Goal: Task Accomplishment & Management: Manage account settings

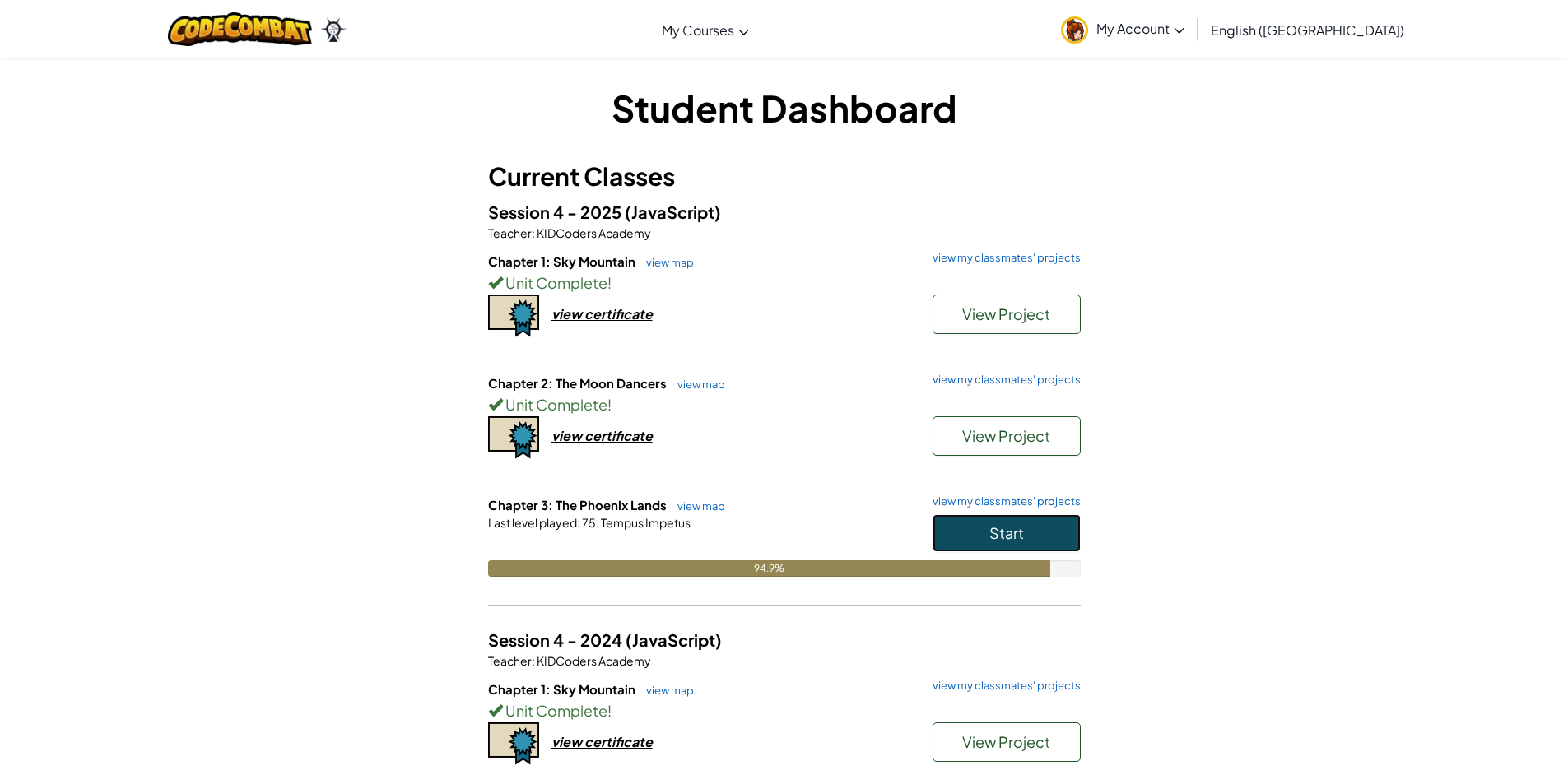
click at [1022, 527] on span "Start" at bounding box center [1006, 533] width 34 height 19
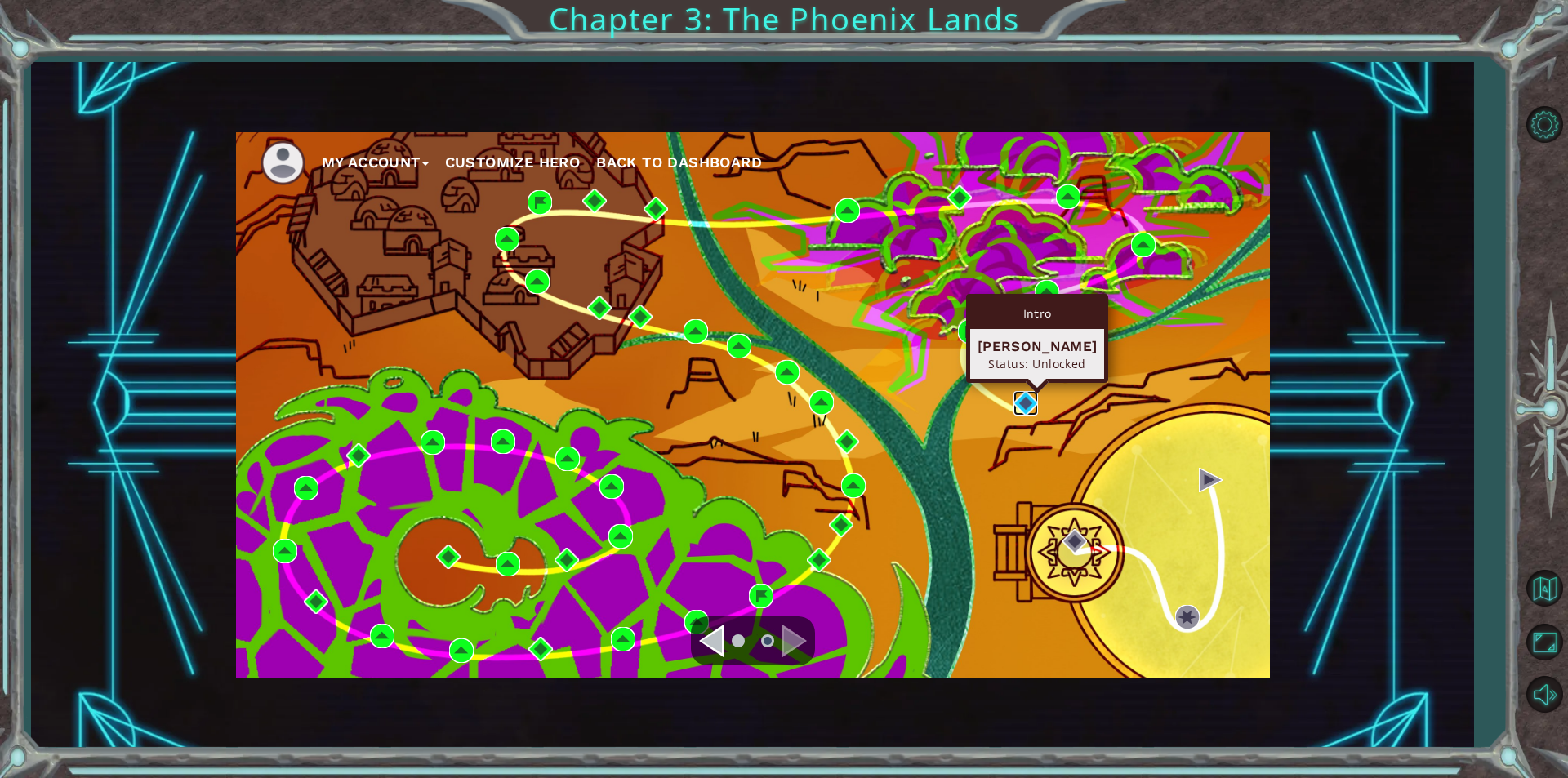
click at [1037, 404] on img at bounding box center [1025, 403] width 24 height 24
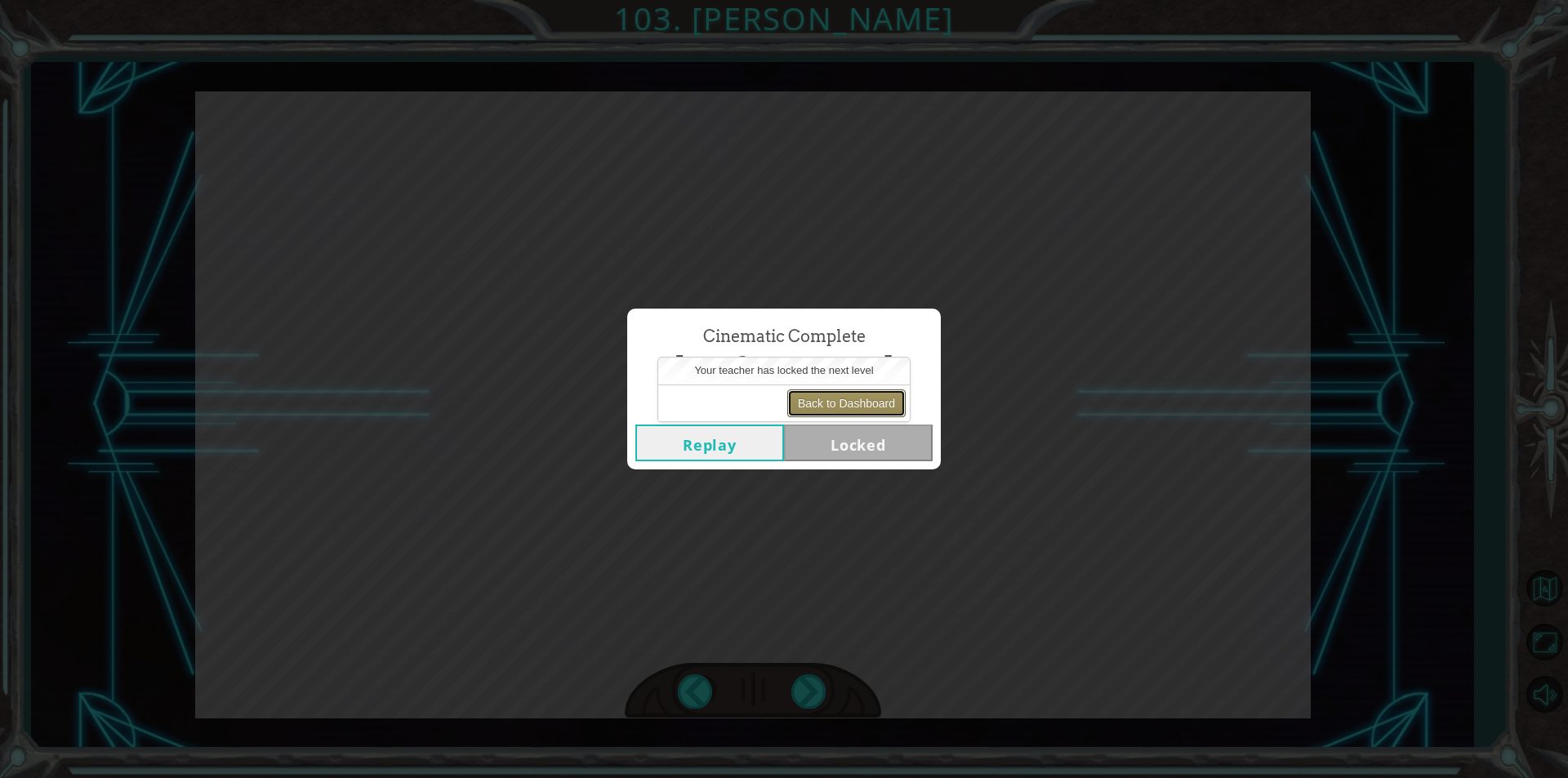
drag, startPoint x: 834, startPoint y: 394, endPoint x: 828, endPoint y: 410, distance: 17.1
click at [828, 410] on button "Back to Dashboard" at bounding box center [847, 403] width 118 height 28
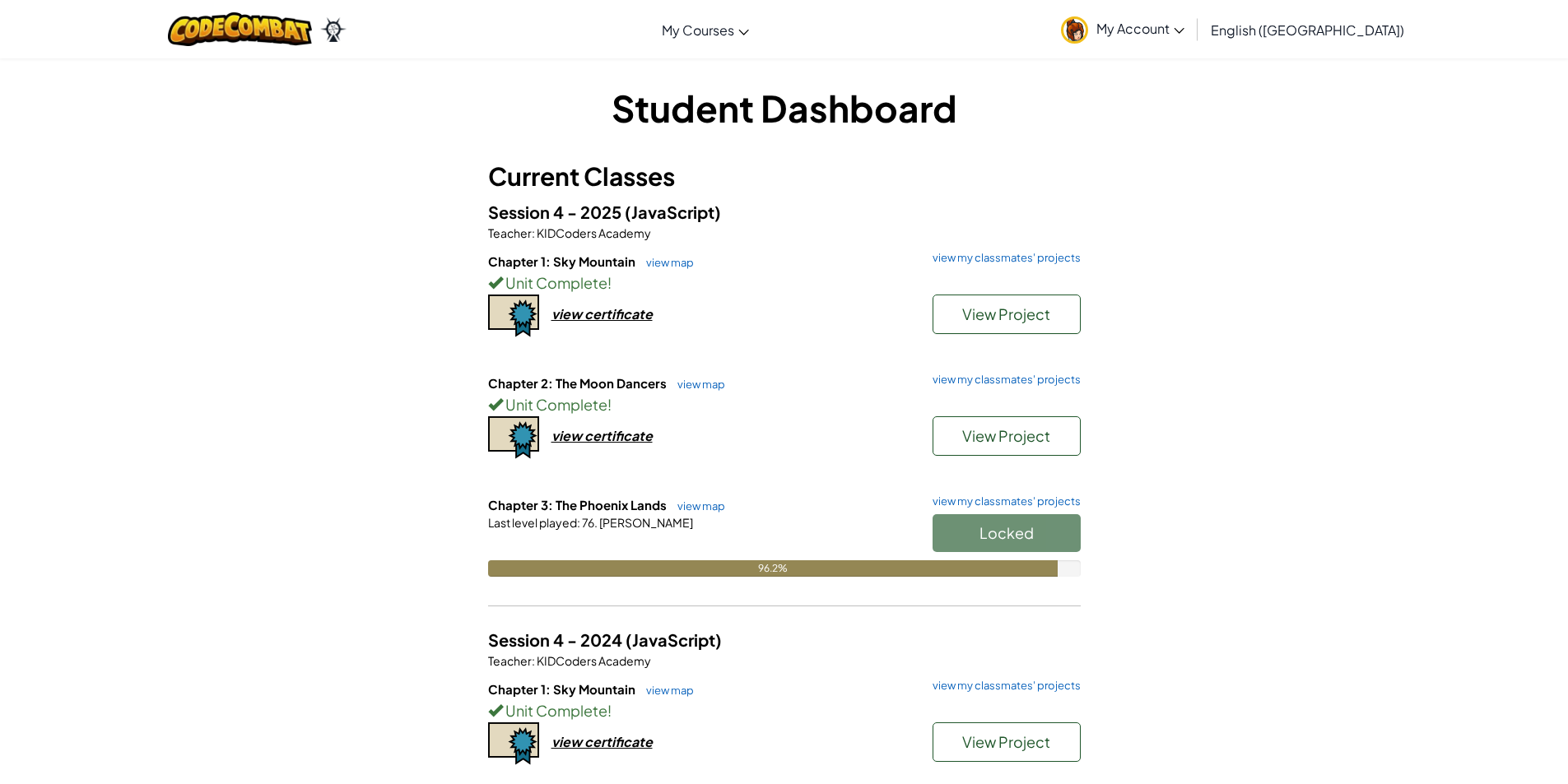
click at [1048, 511] on h6 "Chapter 3: The Phoenix Lands view map view my classmates' projects" at bounding box center [784, 505] width 593 height 18
click at [1041, 506] on link "view my classmates' projects" at bounding box center [1003, 501] width 156 height 11
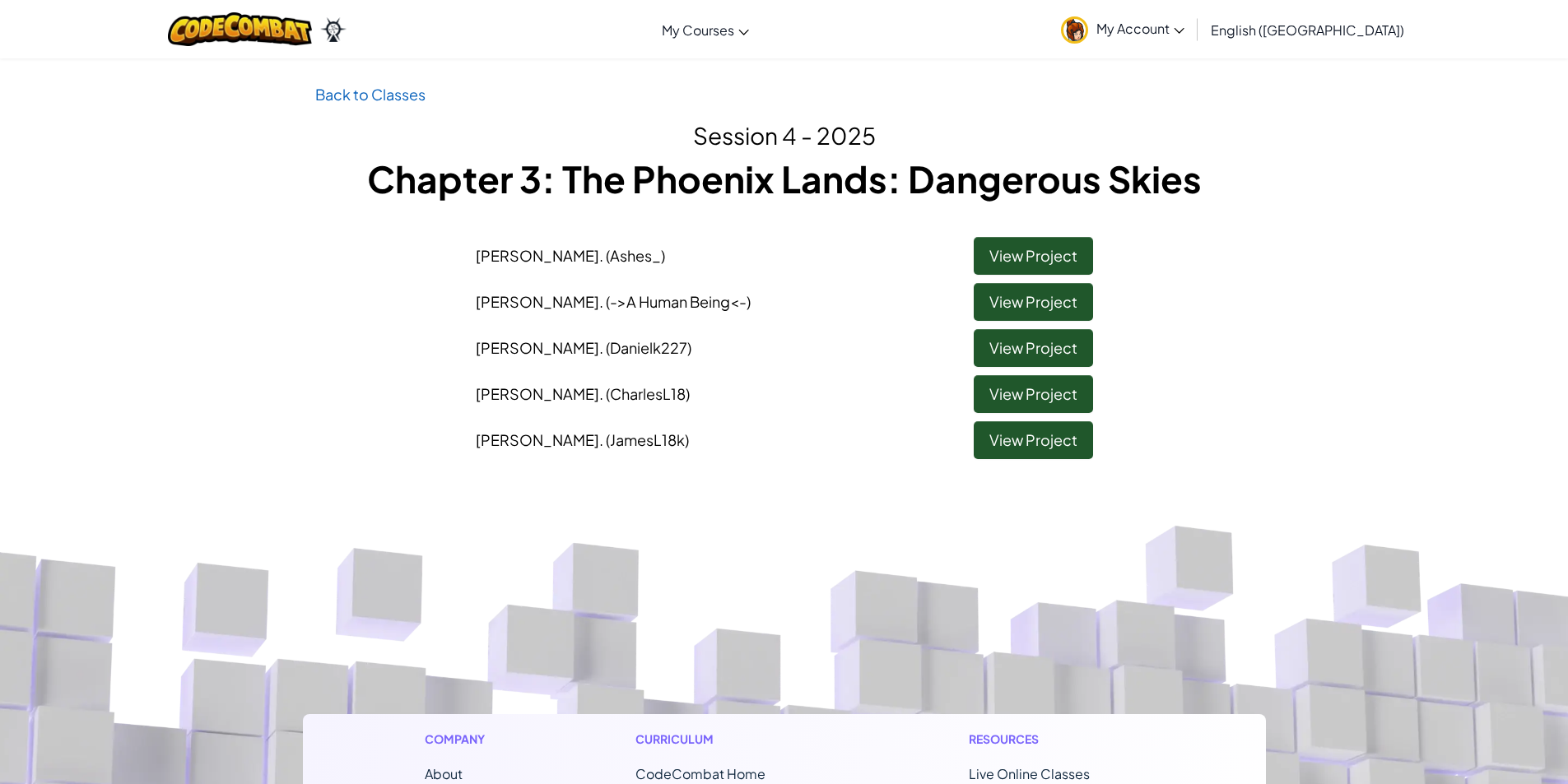
click at [407, 83] on p "Back to Classes" at bounding box center [784, 94] width 938 height 24
click at [371, 95] on link "Back to Classes" at bounding box center [370, 94] width 110 height 19
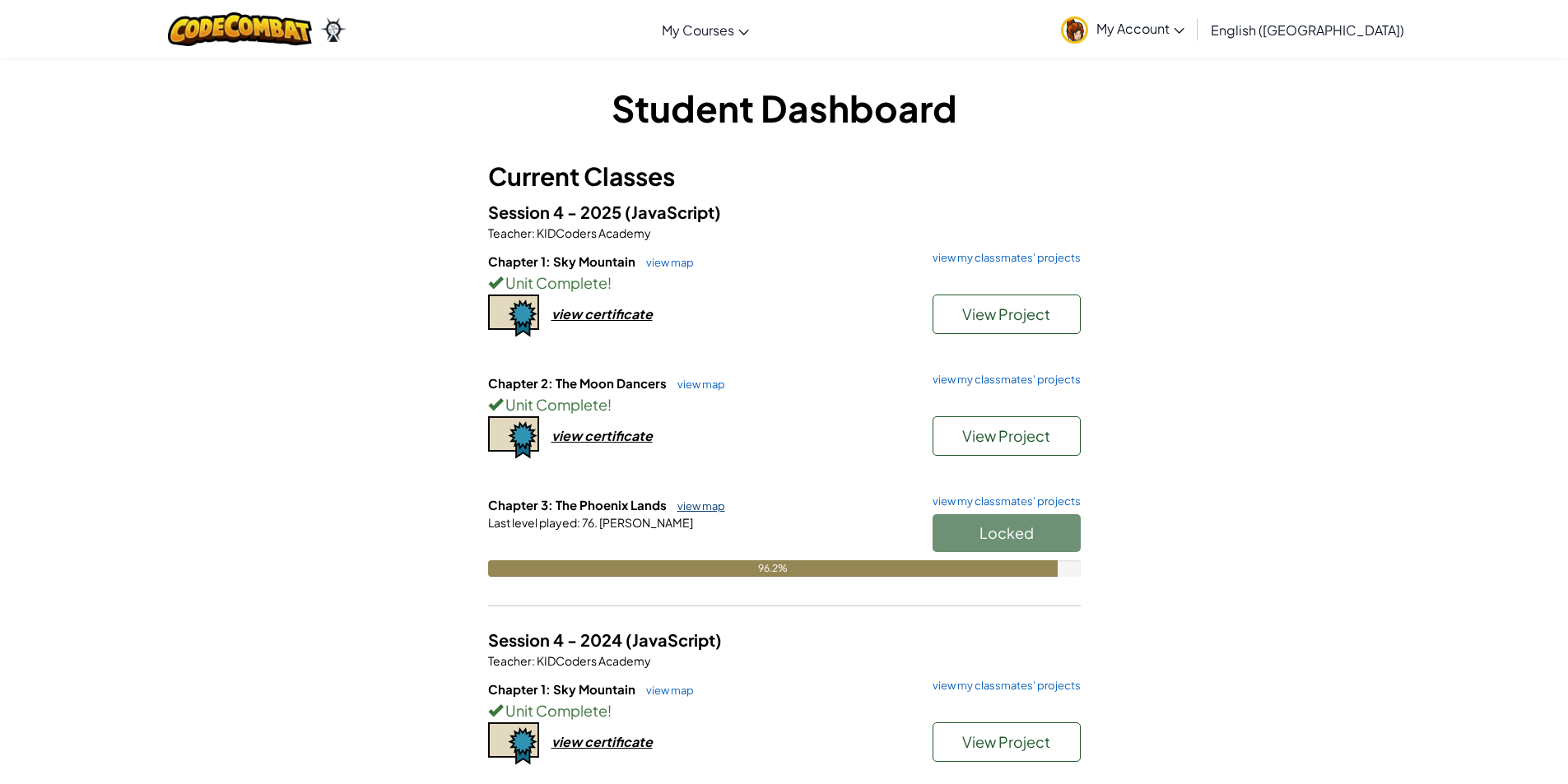
click at [694, 504] on link "view map" at bounding box center [697, 506] width 56 height 13
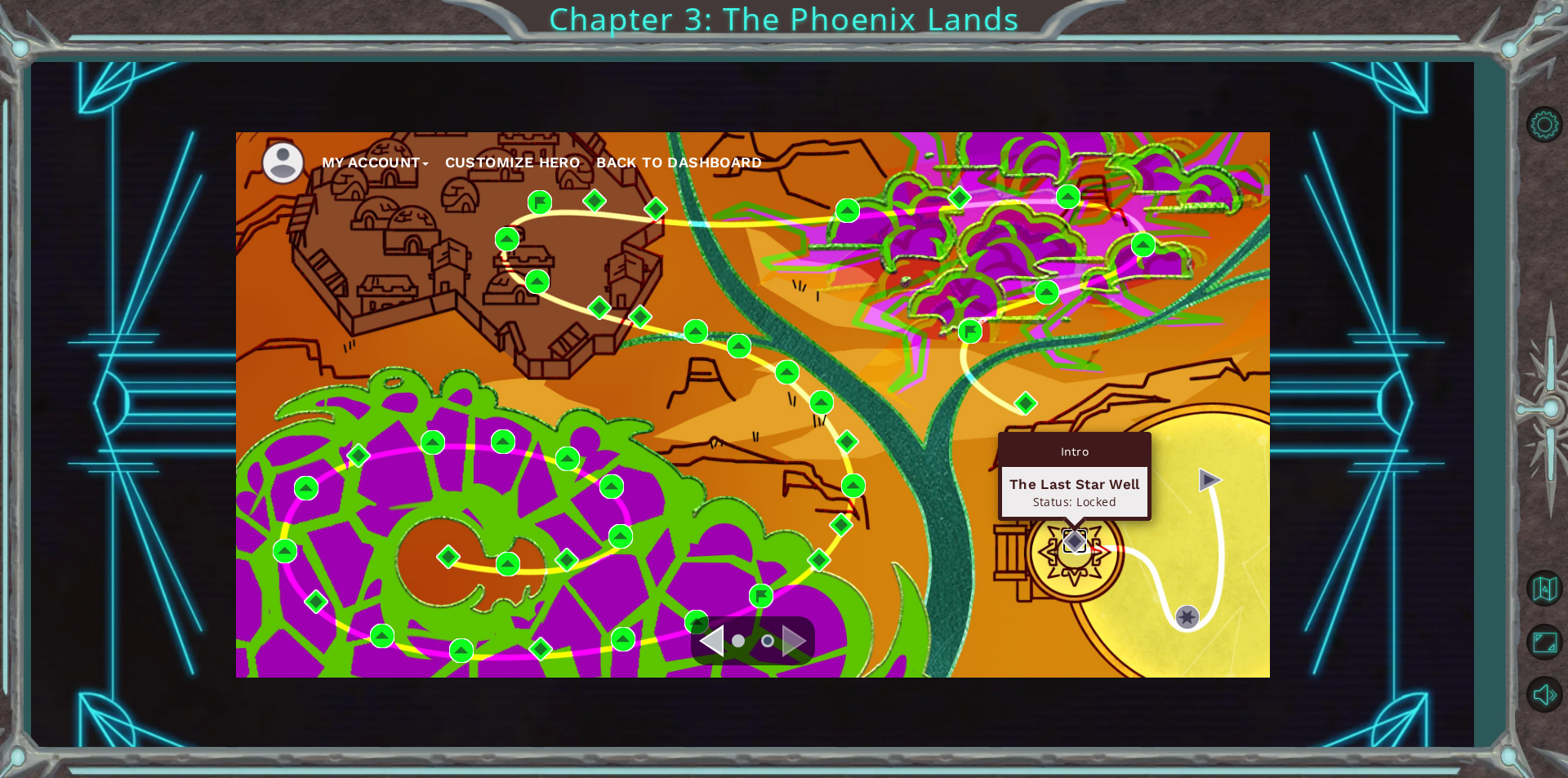
click at [1074, 546] on img at bounding box center [1074, 541] width 24 height 24
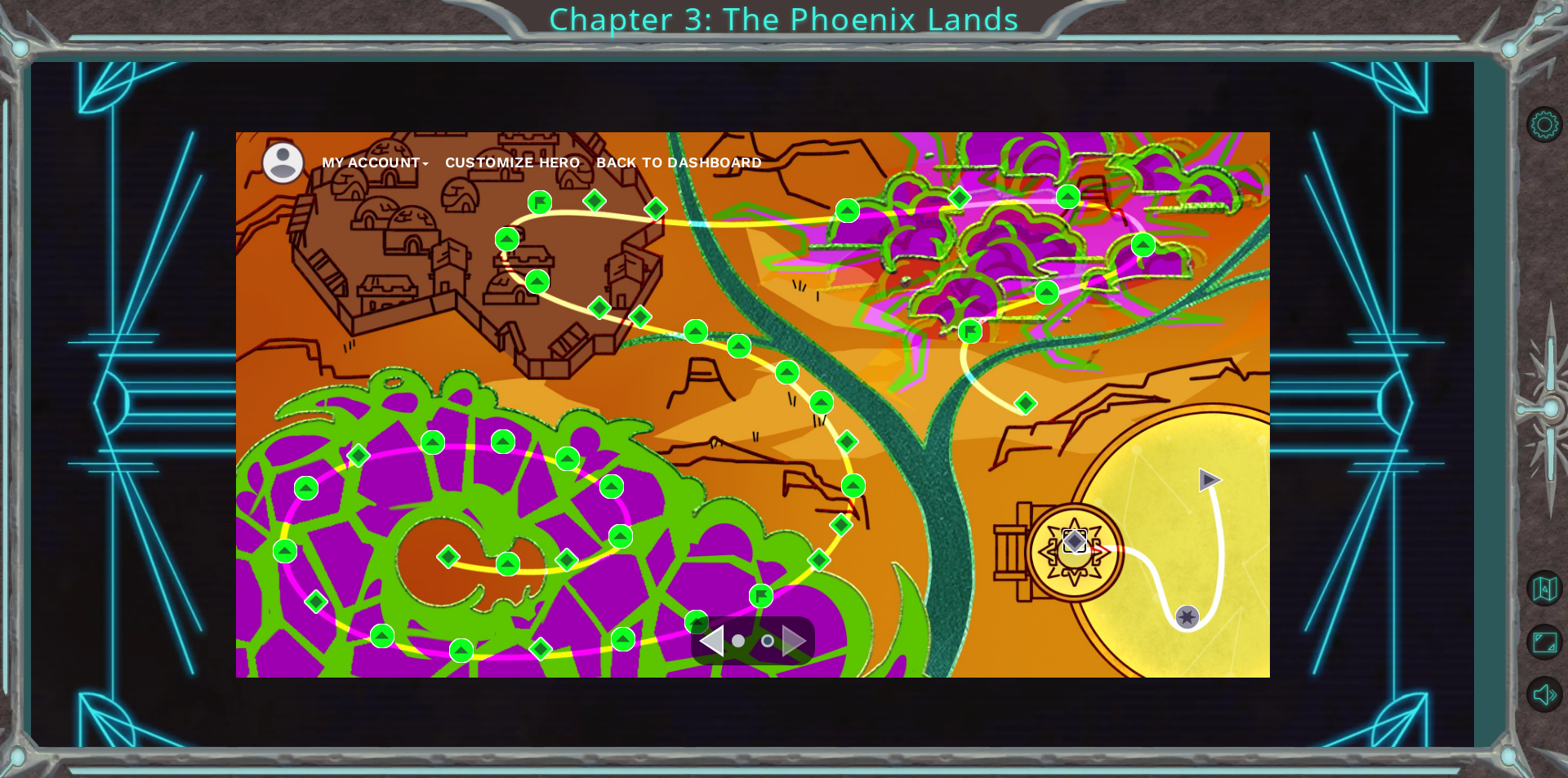
click at [1074, 546] on img at bounding box center [1074, 541] width 24 height 24
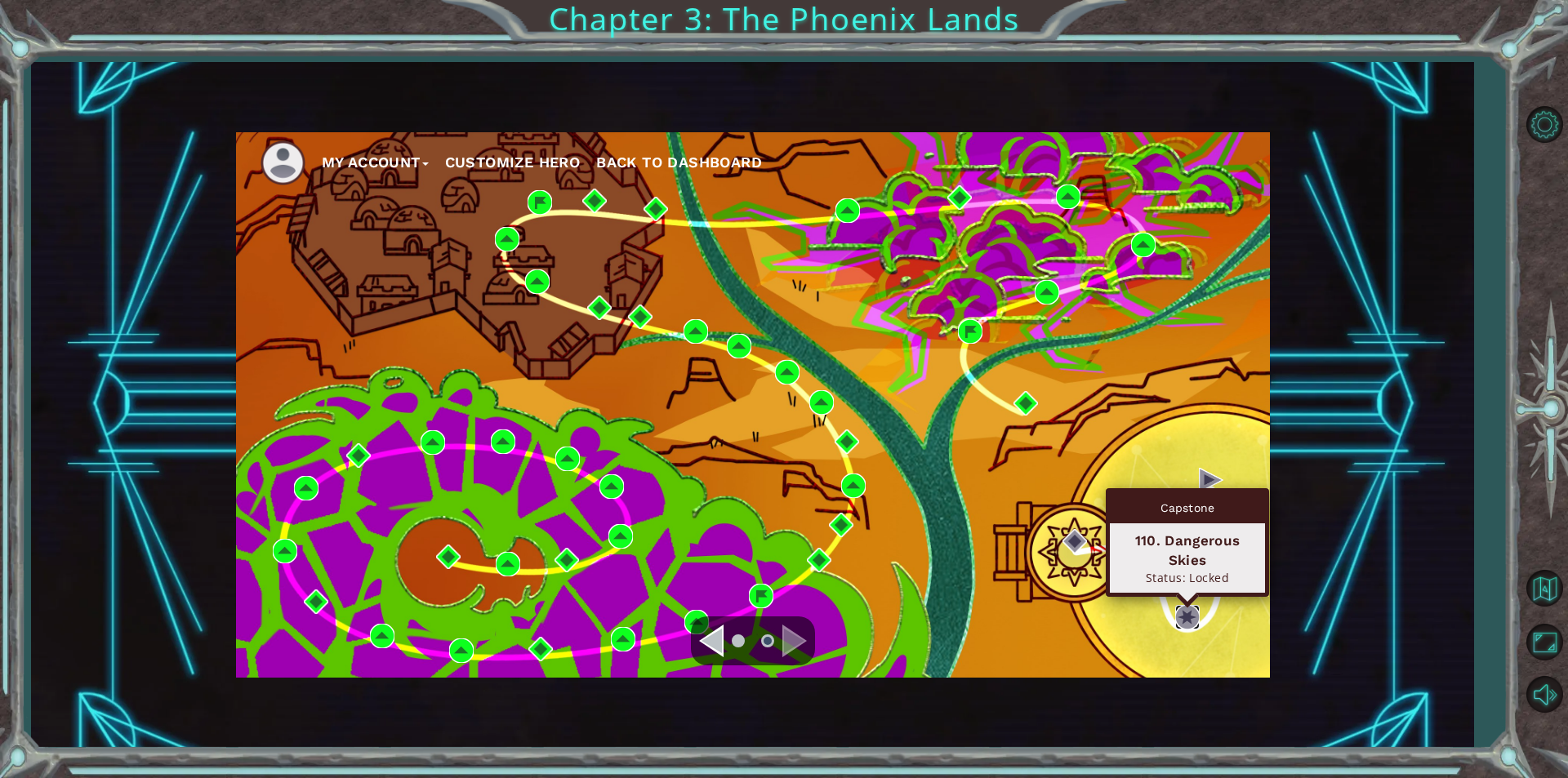
click at [1199, 622] on img at bounding box center [1187, 617] width 24 height 24
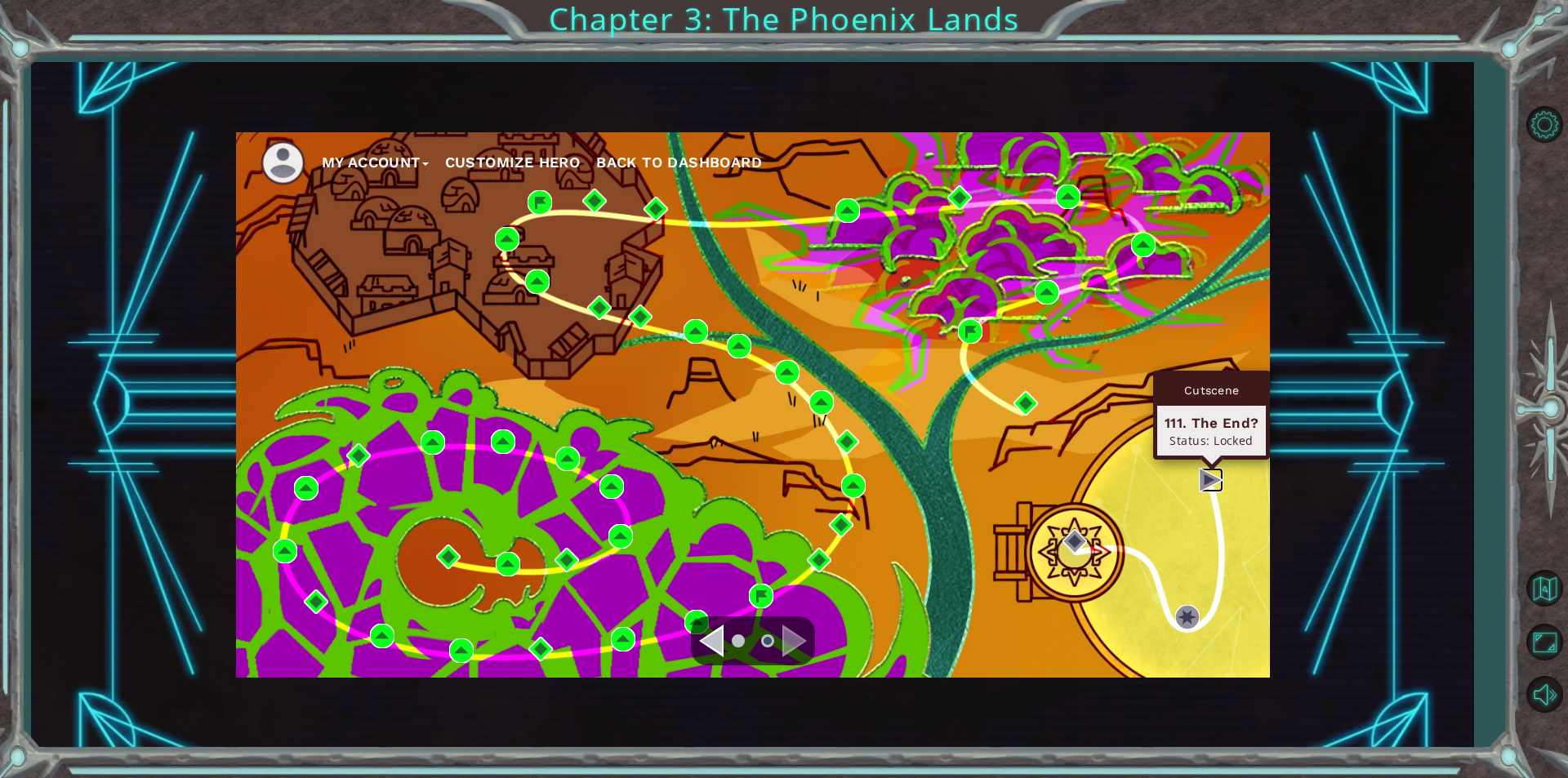
click at [1202, 482] on img at bounding box center [1210, 479] width 24 height 24
click at [1052, 494] on div "My Account Customize Hero Back to Dashboard" at bounding box center [753, 405] width 1034 height 545
click at [379, 148] on ul "My Account Customize Hero Back to Dashboard" at bounding box center [765, 163] width 1009 height 45
click at [370, 169] on button "My Account" at bounding box center [375, 162] width 107 height 24
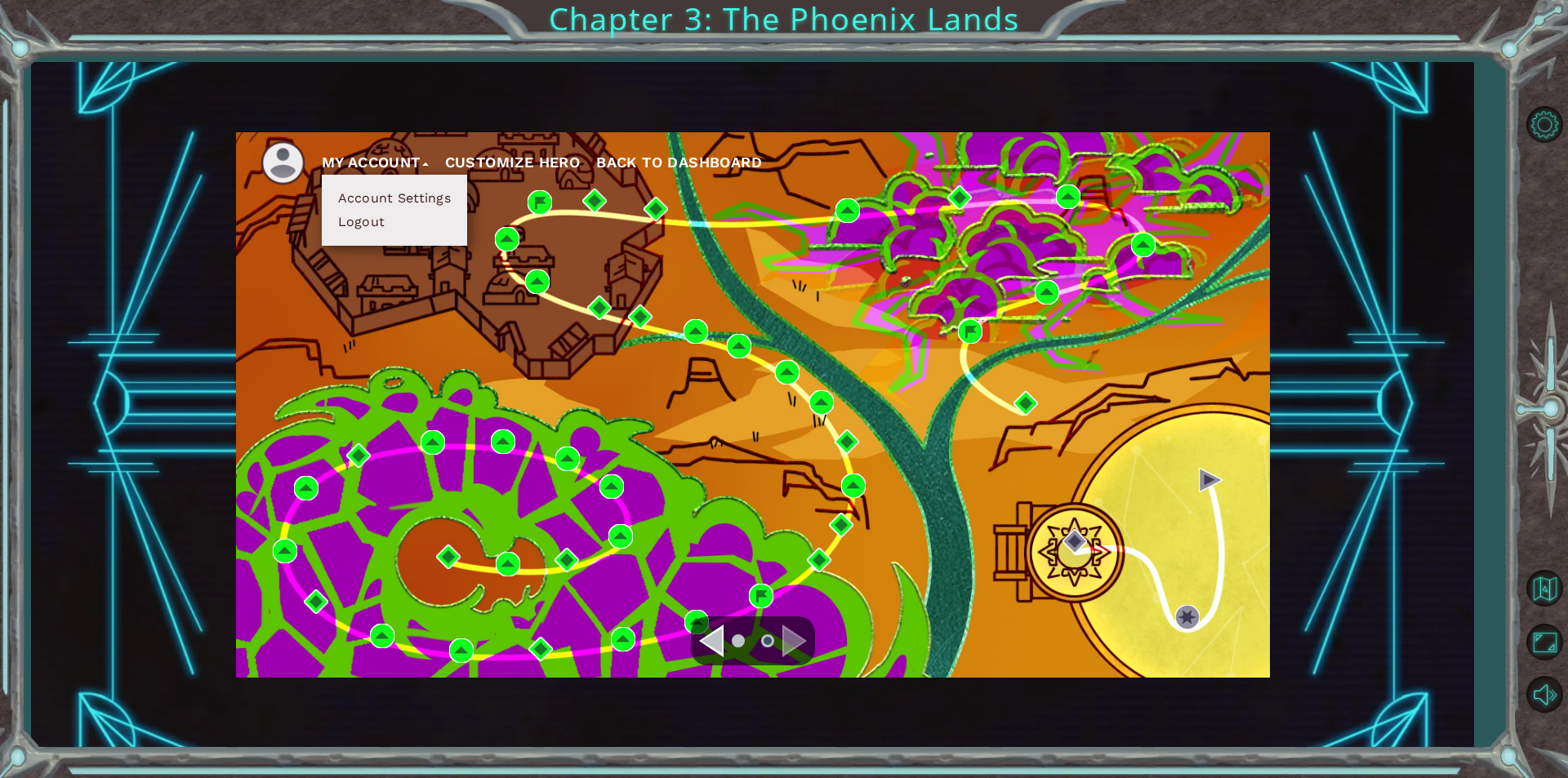
click at [997, 388] on div "My Account Account Settings Logout Customize Hero Back to Dashboard" at bounding box center [753, 405] width 1034 height 545
click at [389, 159] on button "My Account" at bounding box center [375, 162] width 107 height 24
click at [322, 150] on button "My Account" at bounding box center [375, 162] width 107 height 24
click at [665, 159] on ul "My Account Account Settings Logout Customize Hero Back to Dashboard" at bounding box center [765, 163] width 1009 height 45
click at [667, 167] on span "Back to Dashboard" at bounding box center [679, 162] width 166 height 18
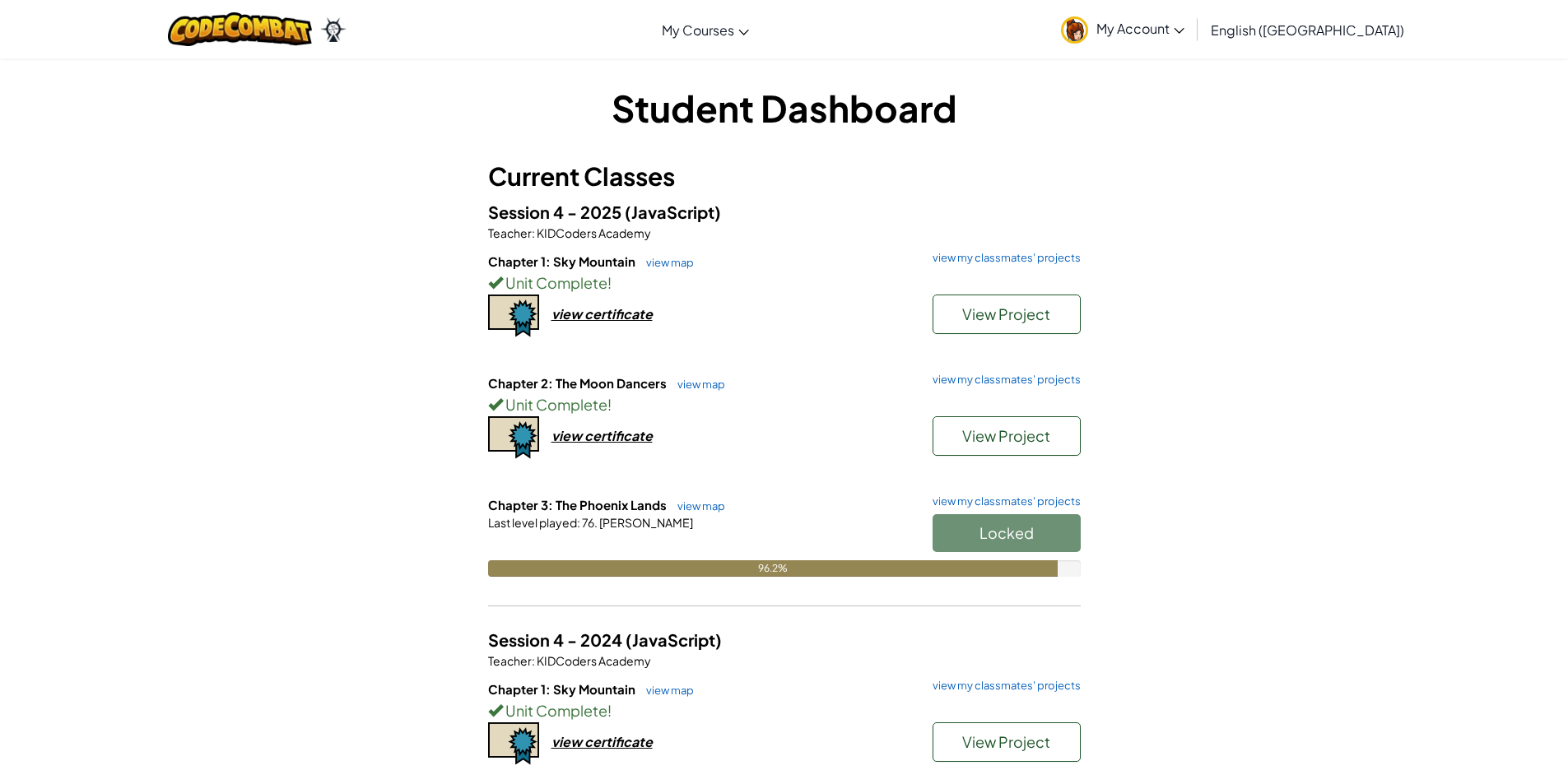
click at [1185, 27] on span "My Account" at bounding box center [1140, 29] width 88 height 18
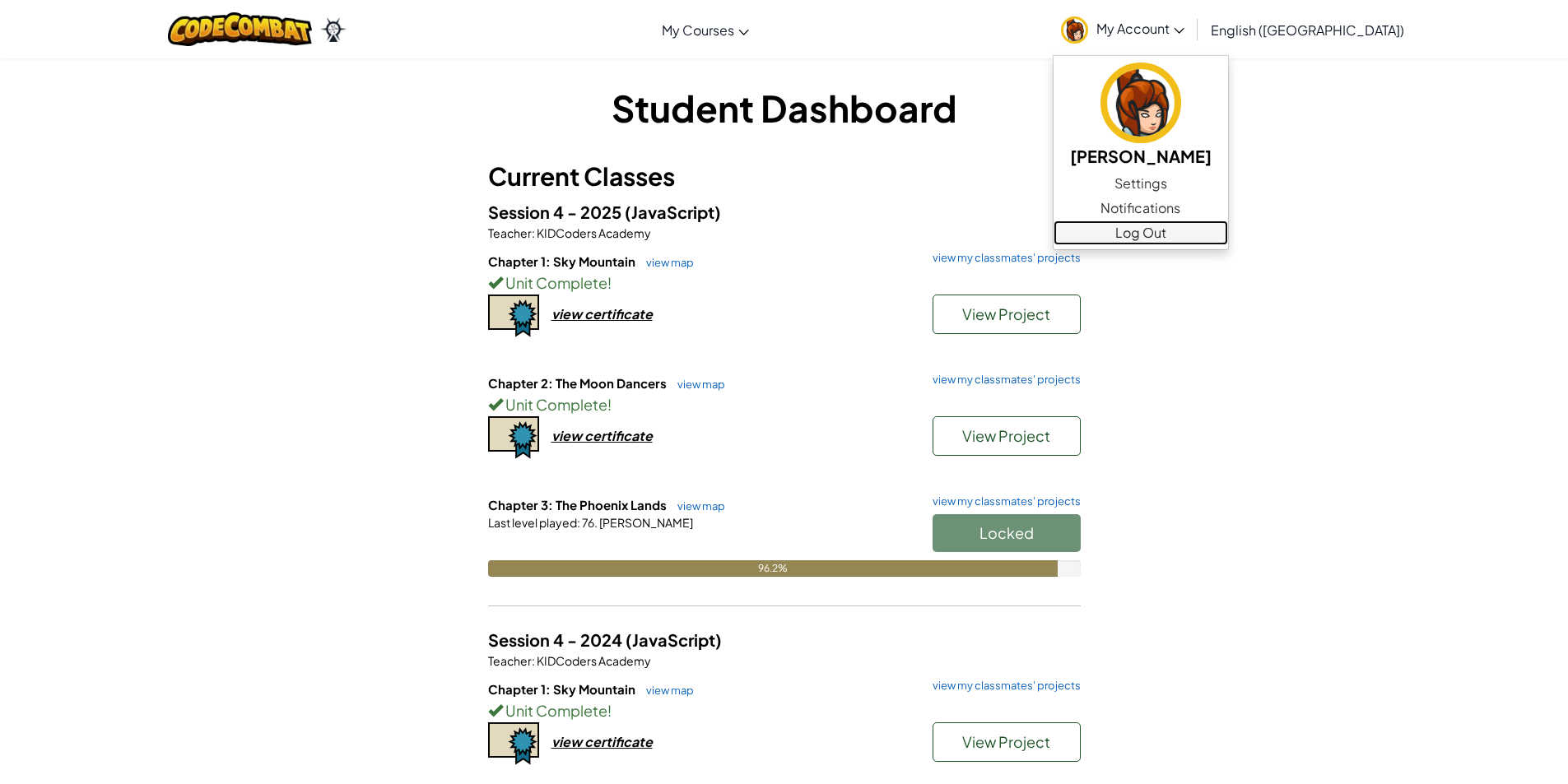
click at [1228, 233] on link "Log Out" at bounding box center [1141, 232] width 175 height 24
